Goal: Information Seeking & Learning: Learn about a topic

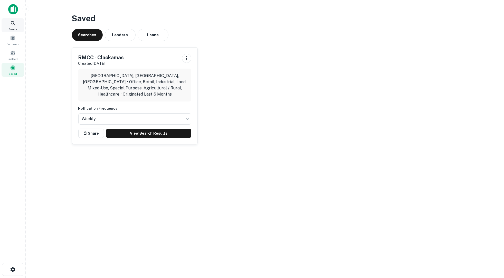
click at [11, 23] on icon at bounding box center [13, 23] width 6 height 6
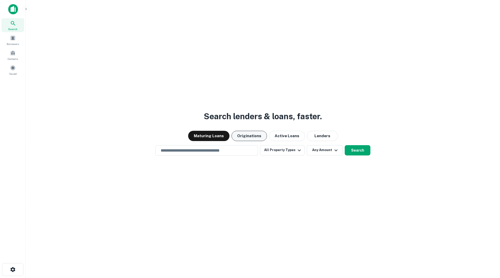
click at [250, 137] on button "Originations" at bounding box center [249, 136] width 35 height 10
click at [217, 149] on input "text" at bounding box center [207, 150] width 98 height 6
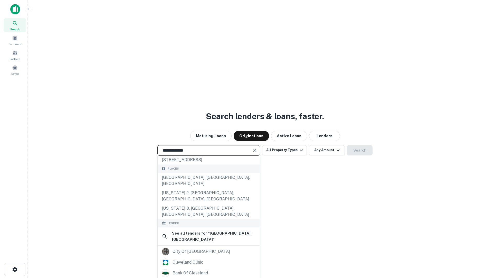
scroll to position [26, 0]
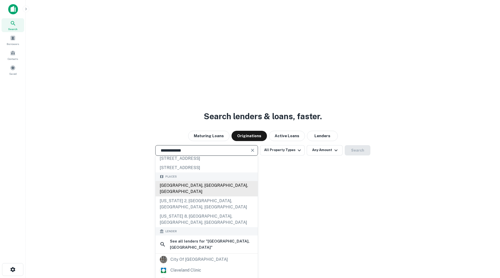
click at [201, 182] on div "[GEOGRAPHIC_DATA], [GEOGRAPHIC_DATA], [GEOGRAPHIC_DATA]" at bounding box center [207, 188] width 102 height 15
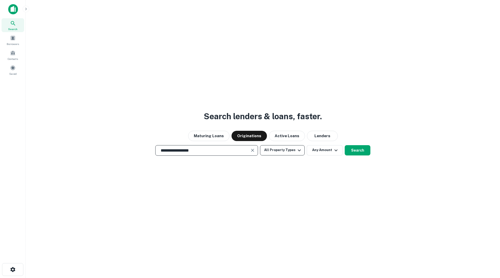
type input "**********"
click at [294, 151] on button "All Property Types" at bounding box center [282, 150] width 45 height 10
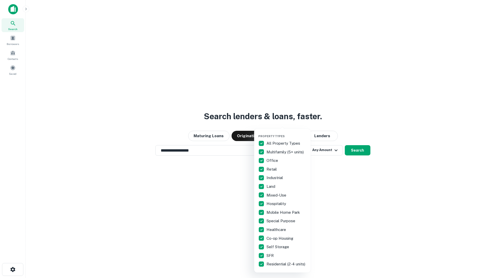
click at [344, 185] on div at bounding box center [252, 139] width 504 height 278
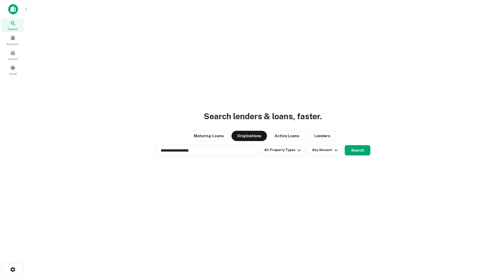
click at [321, 151] on button "Any Amount" at bounding box center [325, 150] width 36 height 10
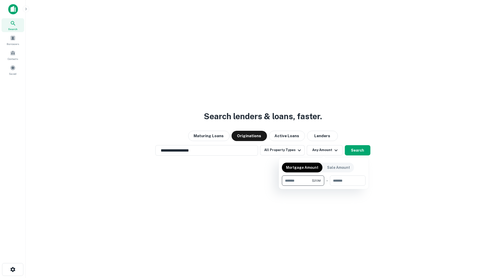
type input "********"
click at [295, 151] on div at bounding box center [252, 139] width 504 height 278
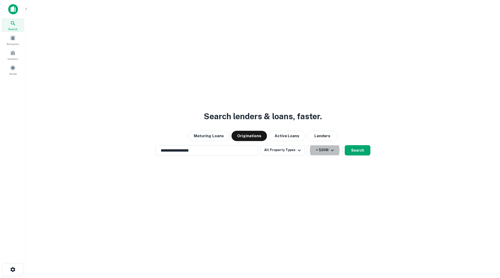
click at [296, 151] on icon "button" at bounding box center [299, 150] width 6 height 6
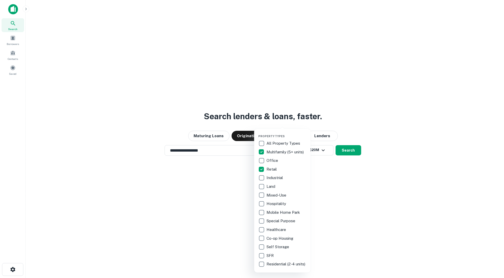
click at [349, 155] on div at bounding box center [252, 139] width 504 height 278
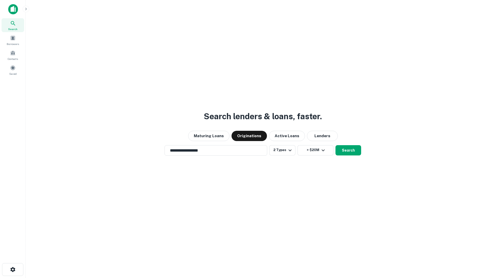
click at [349, 151] on div "Property Types All Property Types Multifamily (5+ units) Office Retail Industri…" at bounding box center [250, 139] width 500 height 278
click at [346, 151] on button "Search" at bounding box center [349, 150] width 26 height 10
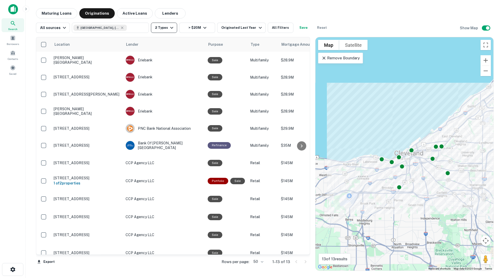
click at [161, 30] on button "2 Types" at bounding box center [164, 28] width 26 height 10
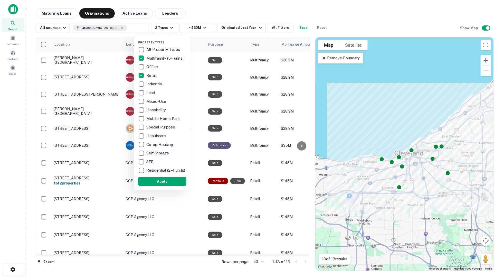
click at [271, 29] on div at bounding box center [252, 139] width 504 height 278
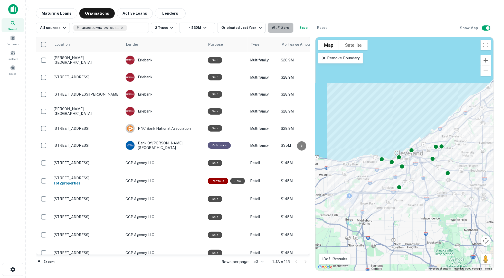
click at [271, 29] on button "All Filters" at bounding box center [281, 28] width 26 height 10
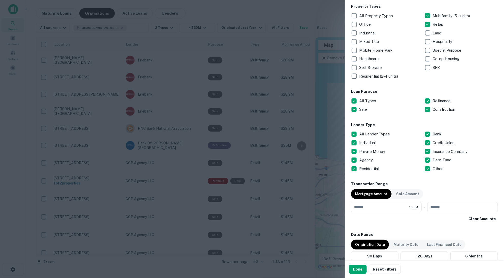
scroll to position [103, 0]
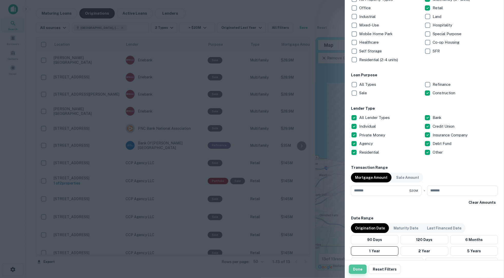
click at [361, 272] on button "Done" at bounding box center [358, 269] width 18 height 9
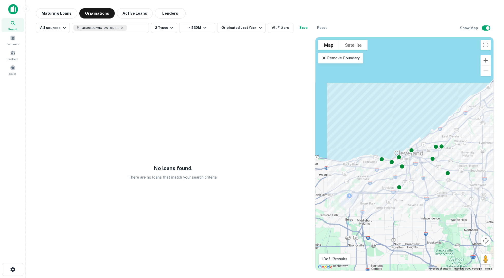
click at [325, 57] on icon at bounding box center [324, 57] width 5 height 5
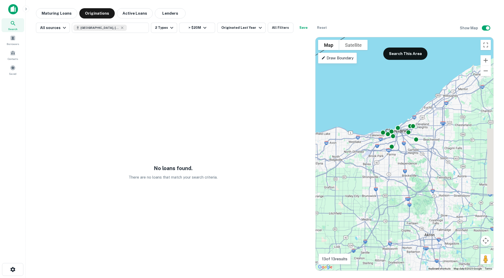
drag, startPoint x: 420, startPoint y: 120, endPoint x: 386, endPoint y: 117, distance: 33.2
click at [386, 117] on div "To activate drag with keyboard, press Alt + Enter. Once in keyboard drag state,…" at bounding box center [405, 153] width 178 height 233
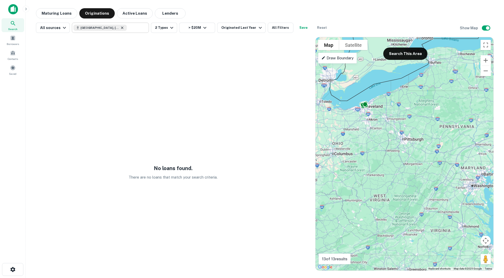
click at [121, 27] on icon at bounding box center [122, 27] width 2 height 2
type input "**********"
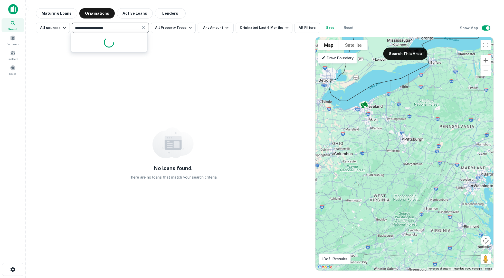
click at [112, 27] on input "**********" at bounding box center [106, 27] width 66 height 7
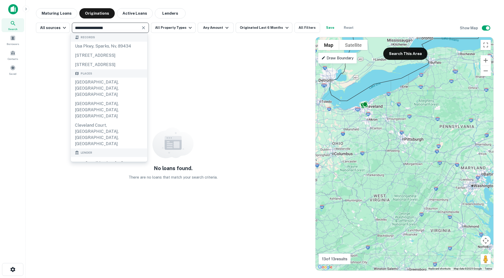
click at [141, 26] on icon "Clear" at bounding box center [143, 27] width 5 height 5
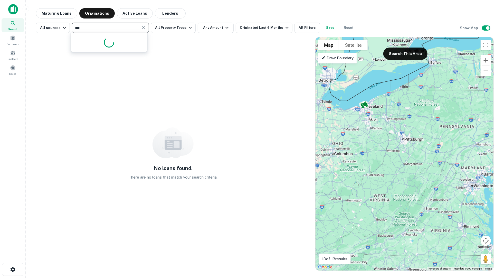
type input "****"
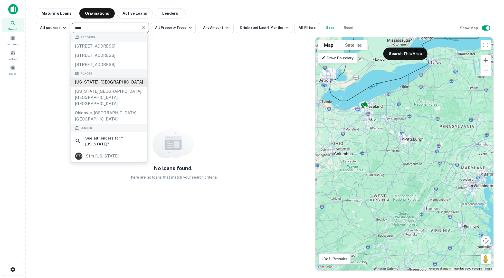
click at [102, 87] on div "[US_STATE], [GEOGRAPHIC_DATA]" at bounding box center [109, 82] width 77 height 9
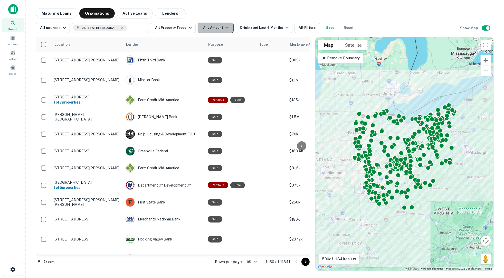
click at [214, 29] on button "Any Amount" at bounding box center [216, 28] width 36 height 10
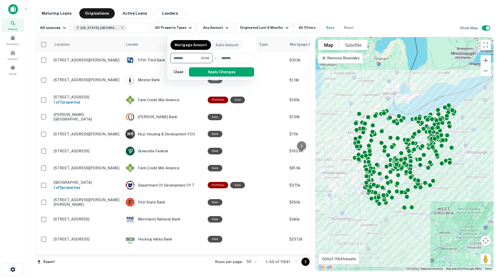
type input "********"
click at [212, 75] on button "Apply Changes" at bounding box center [221, 71] width 65 height 9
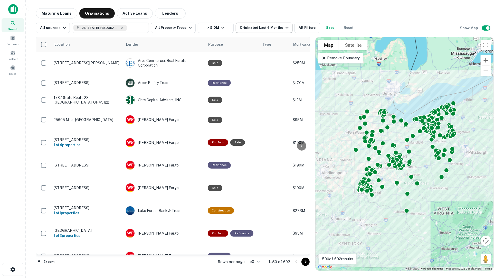
click at [248, 29] on div "Originated Last 6 Months" at bounding box center [265, 28] width 50 height 6
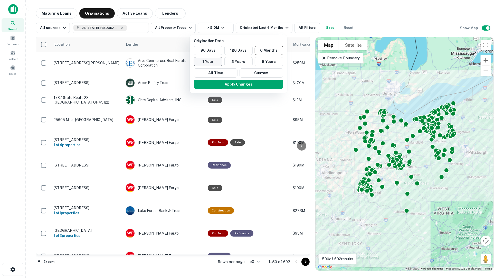
click at [215, 63] on button "1 Year" at bounding box center [208, 61] width 29 height 9
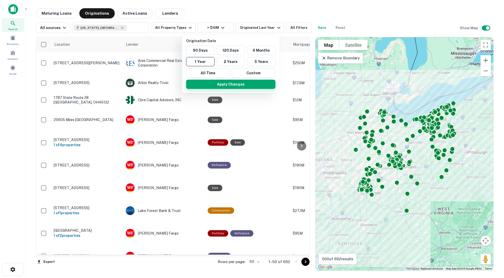
click at [216, 85] on button "Apply Changes" at bounding box center [230, 84] width 89 height 9
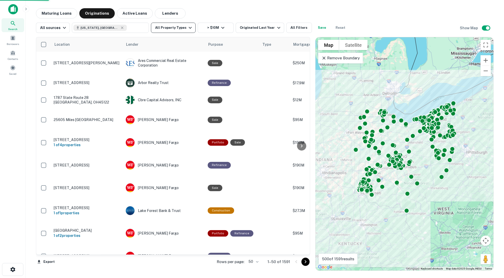
click at [187, 29] on icon "button" at bounding box center [190, 28] width 6 height 6
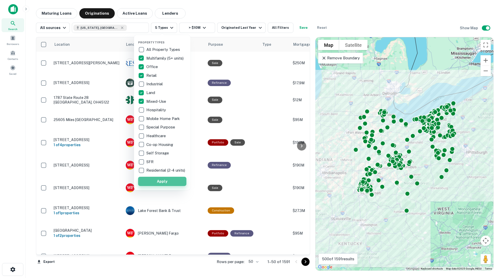
click at [163, 185] on button "Apply" at bounding box center [162, 181] width 48 height 9
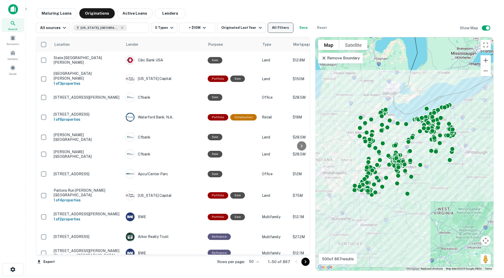
click at [279, 30] on button "All Filters" at bounding box center [281, 28] width 26 height 10
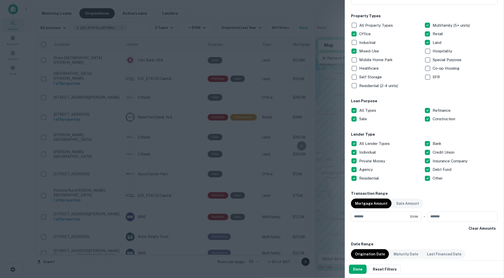
scroll to position [77, 0]
click at [356, 271] on button "Done" at bounding box center [358, 269] width 18 height 9
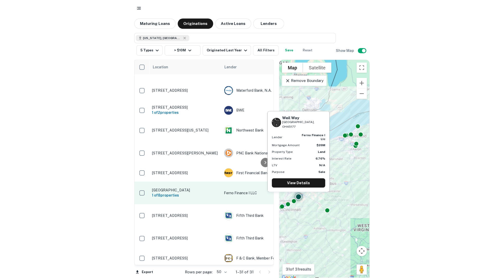
scroll to position [51, 0]
